Goal: Find specific page/section: Find specific page/section

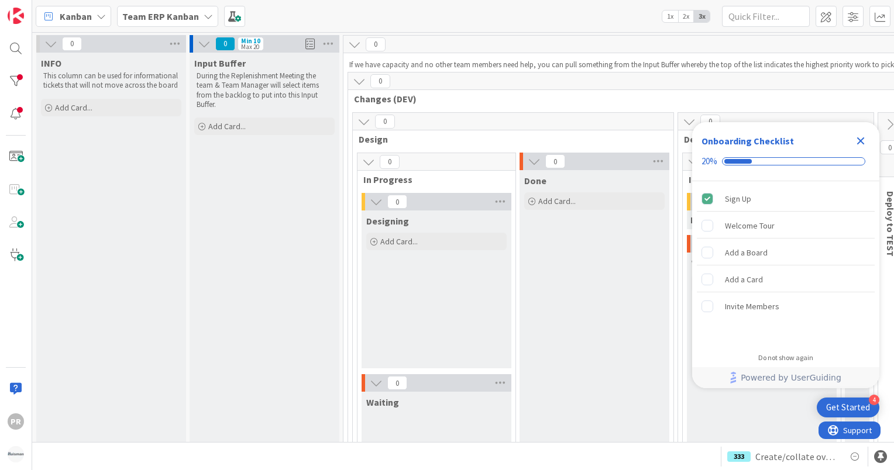
click at [133, 15] on b "Team ERP Kanban" at bounding box center [160, 17] width 77 height 12
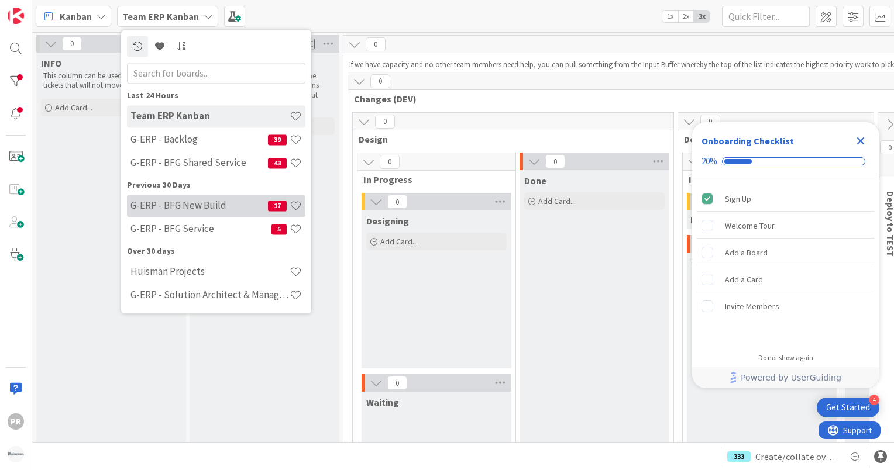
click at [164, 201] on h4 "G-ERP - BFG New Build" at bounding box center [199, 206] width 138 height 12
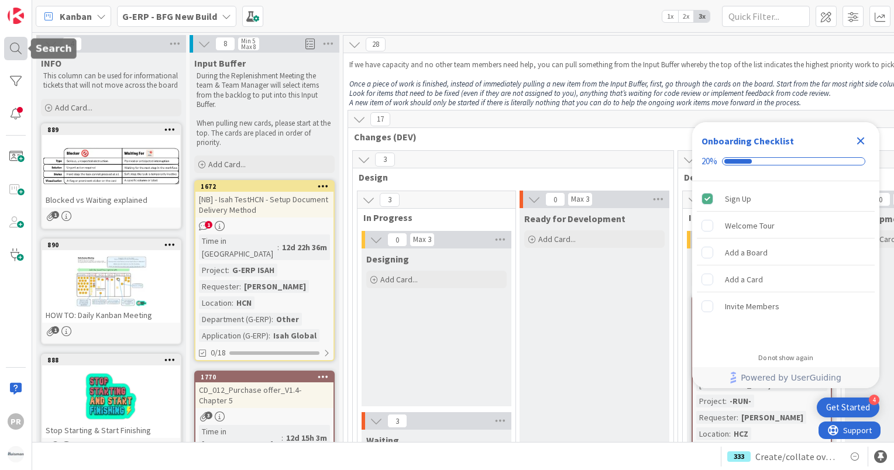
click at [19, 47] on div at bounding box center [15, 48] width 23 height 23
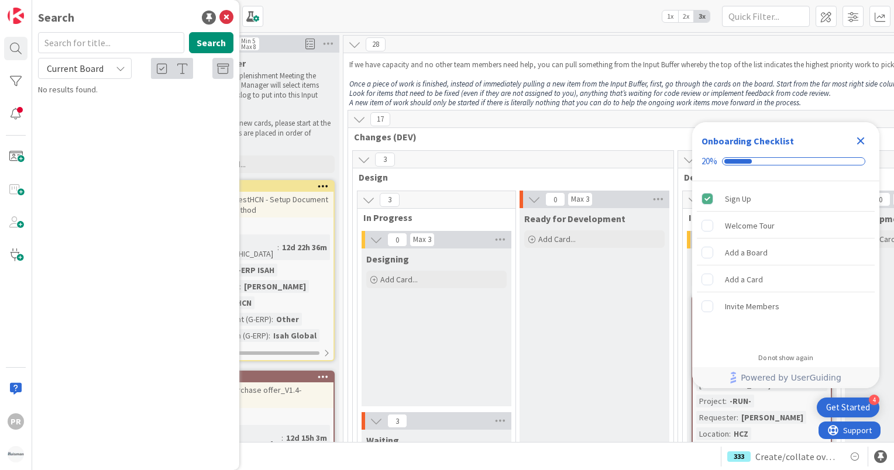
click at [81, 68] on span "Current Board" at bounding box center [75, 69] width 57 height 12
click at [80, 122] on span "All Boards" at bounding box center [105, 117] width 122 height 18
click at [98, 42] on input "text" at bounding box center [111, 42] width 146 height 21
click at [215, 45] on button "Search" at bounding box center [211, 42] width 44 height 21
click at [85, 74] on span "All Boards" at bounding box center [67, 69] width 41 height 12
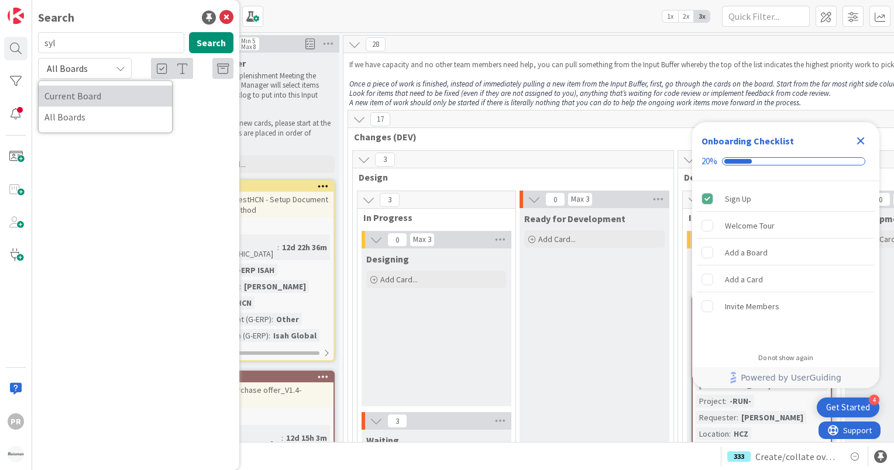
click at [82, 96] on span "Current Board" at bounding box center [105, 96] width 122 height 18
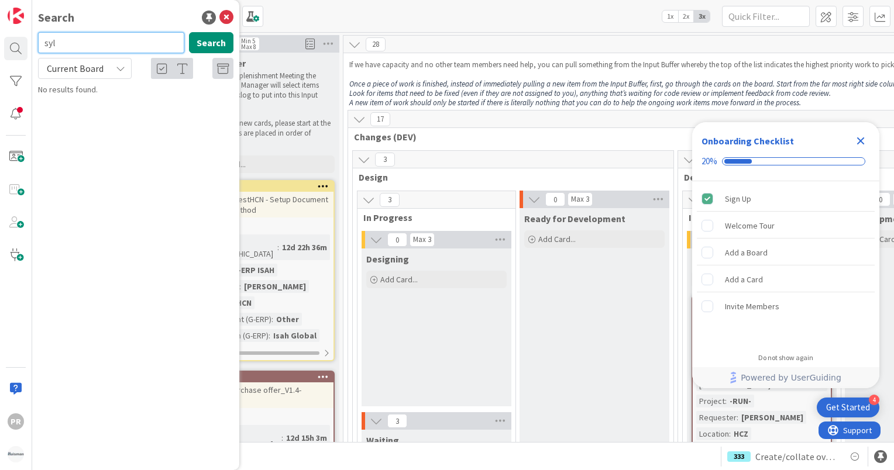
drag, startPoint x: 135, startPoint y: 43, endPoint x: 25, endPoint y: 29, distance: 111.0
click at [25, 29] on div "PR Search syl Search Current Board Current Board All Boards No results found." at bounding box center [16, 235] width 32 height 470
type input "hcn"
click at [211, 51] on button "Search" at bounding box center [211, 42] width 44 height 21
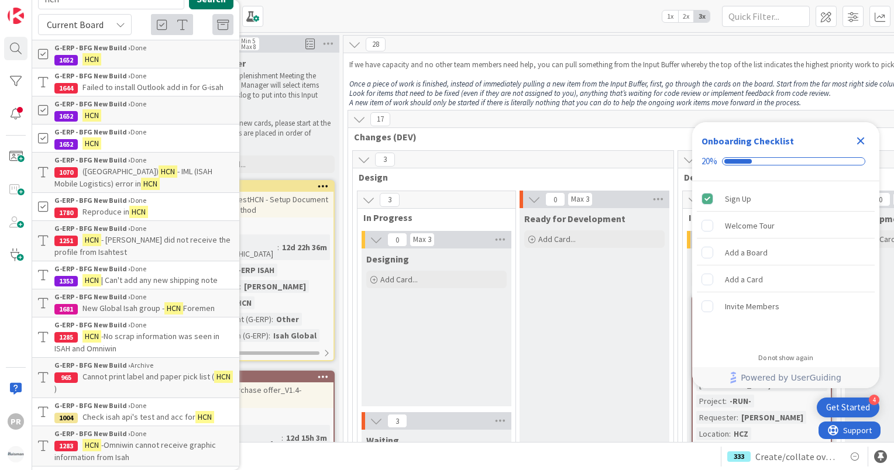
scroll to position [8, 0]
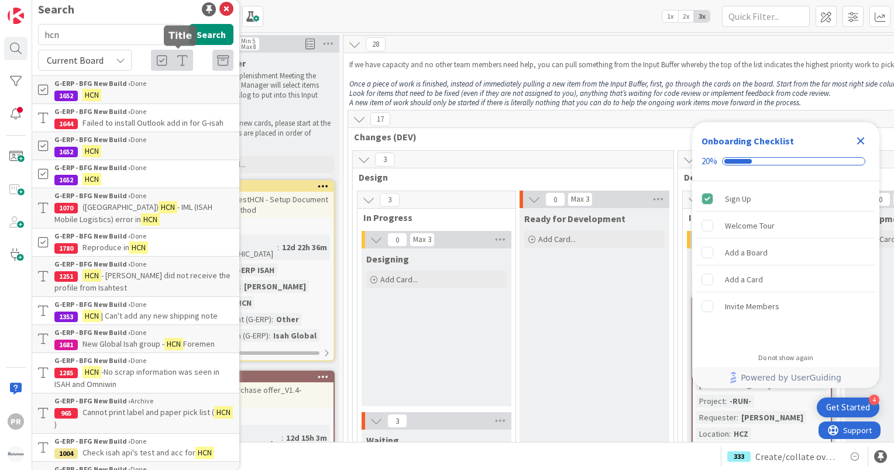
click at [181, 61] on icon at bounding box center [182, 61] width 11 height 12
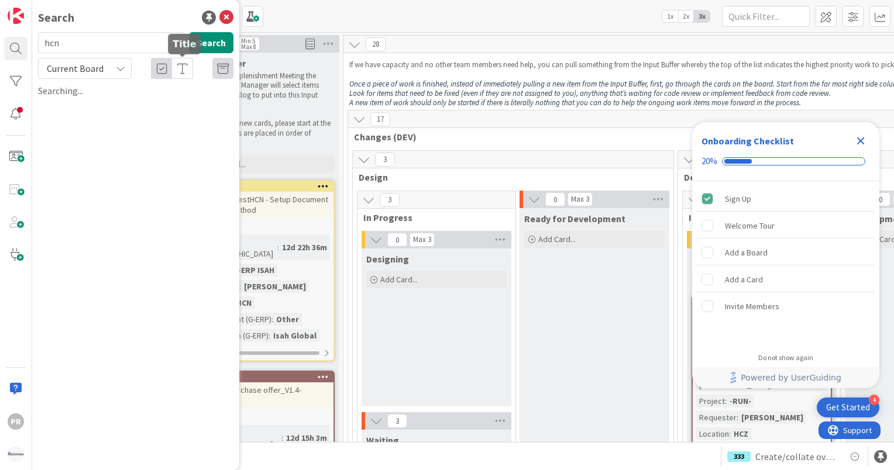
scroll to position [0, 0]
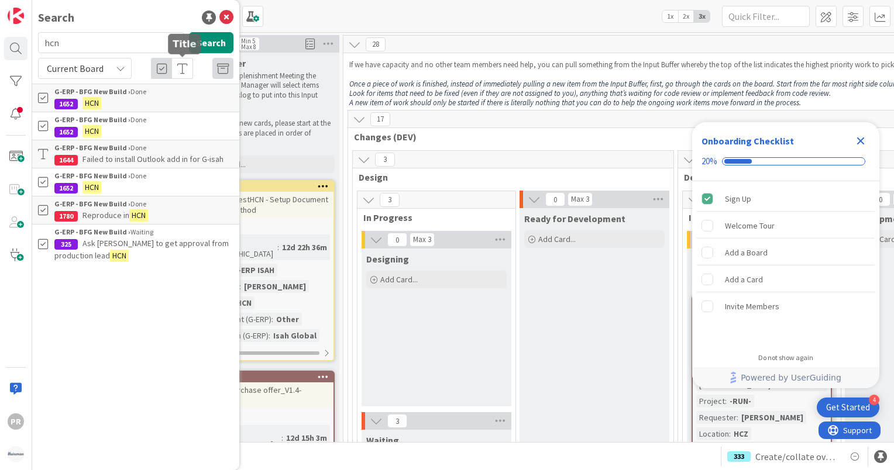
click at [181, 61] on div at bounding box center [182, 68] width 21 height 21
